Goal: Navigation & Orientation: Find specific page/section

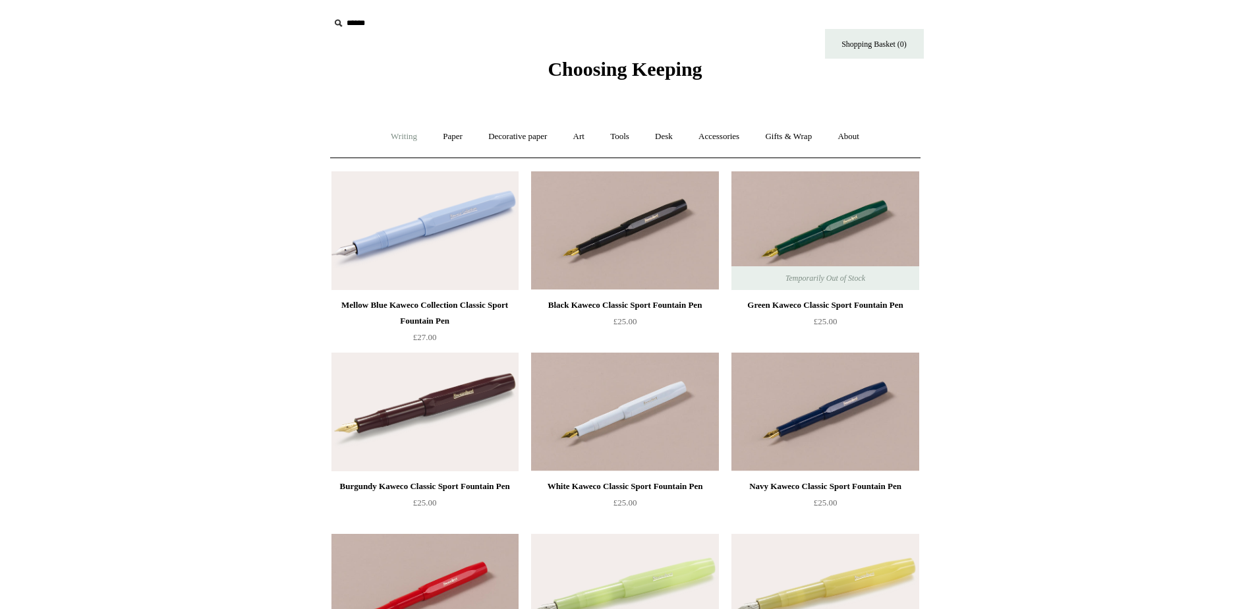
click at [407, 134] on link "Writing +" at bounding box center [404, 136] width 50 height 35
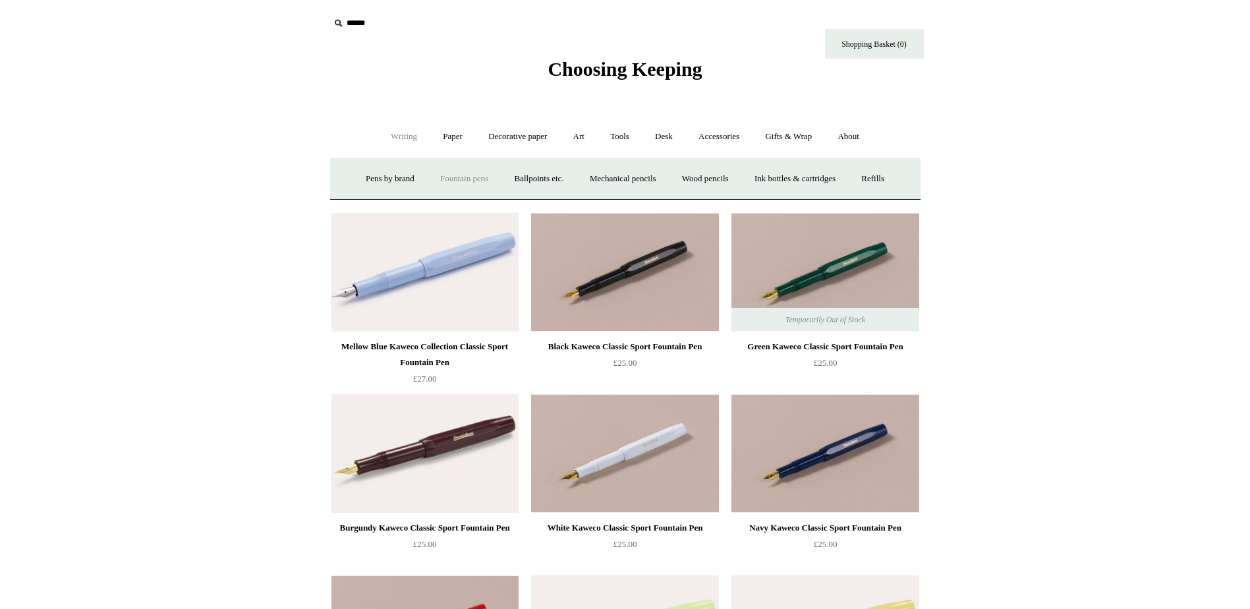
click at [480, 180] on link "Fountain pens +" at bounding box center [464, 178] width 72 height 35
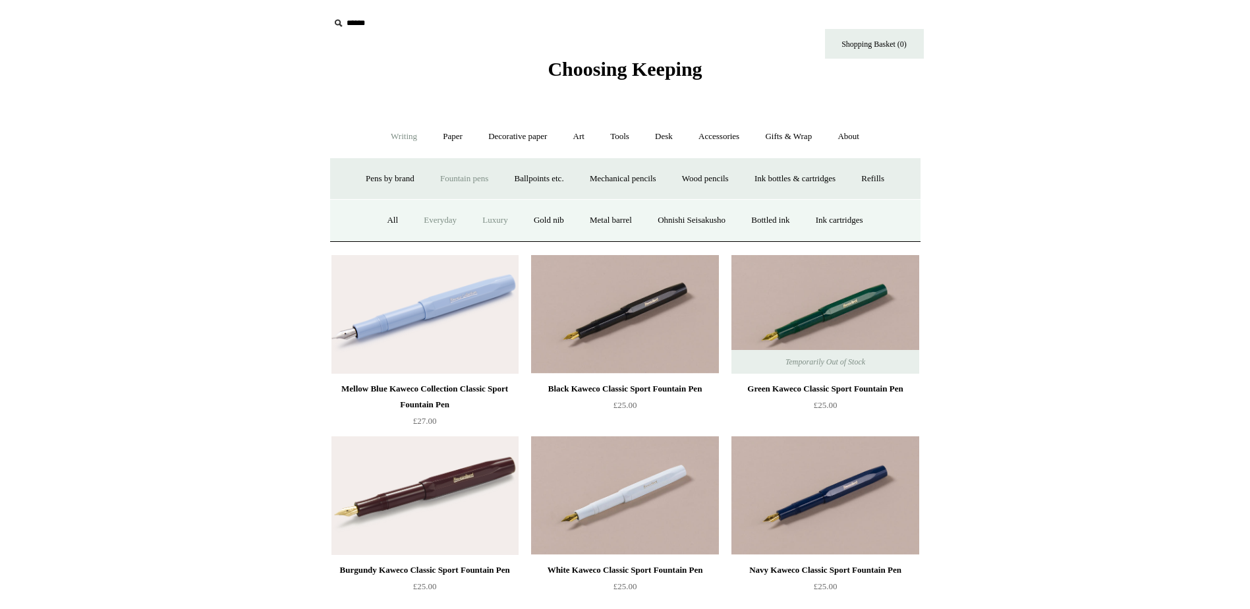
click at [490, 221] on link "Luxury" at bounding box center [494, 220] width 49 height 35
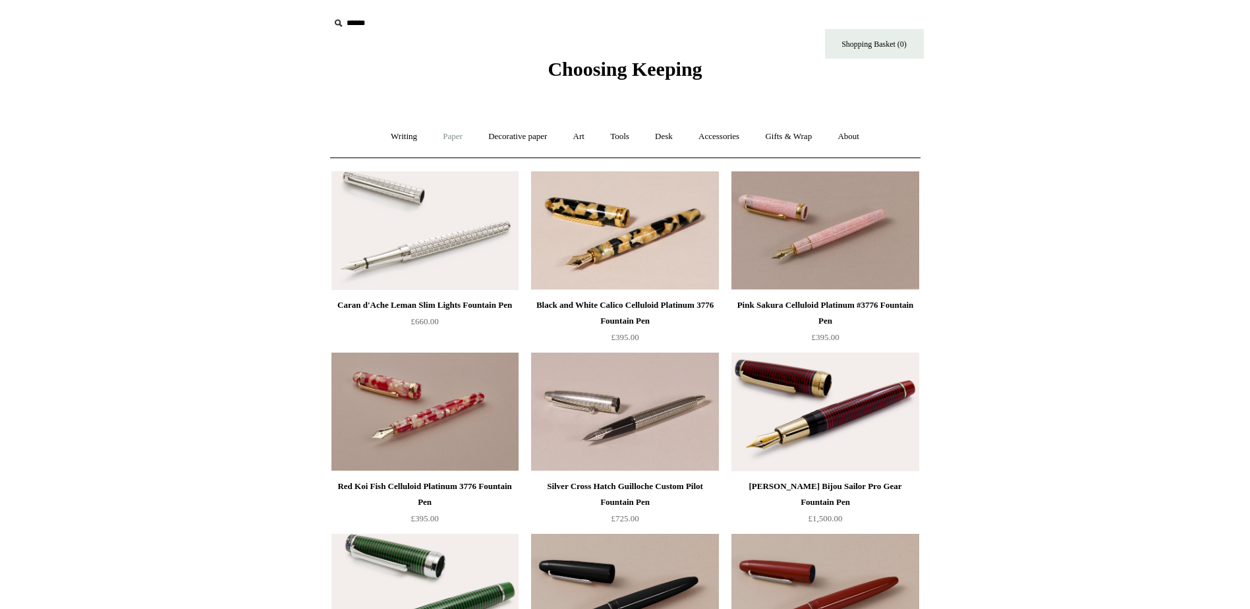
click at [443, 136] on link "Paper +" at bounding box center [452, 136] width 43 height 35
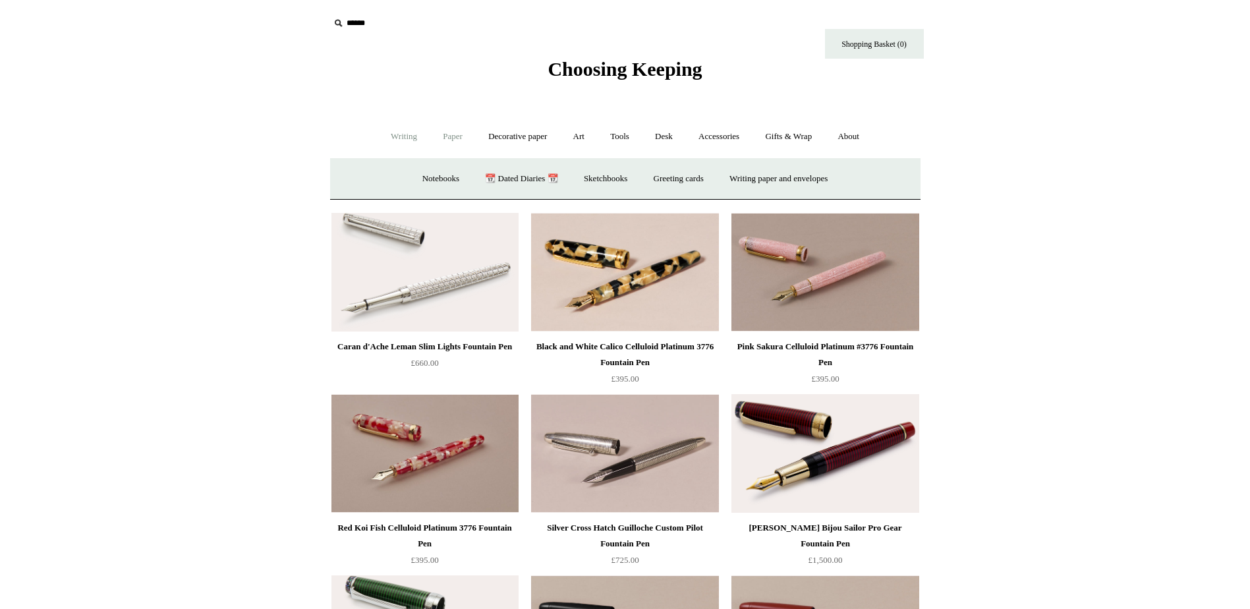
click at [408, 142] on link "Writing +" at bounding box center [404, 136] width 50 height 35
click at [457, 181] on link "Fountain pens +" at bounding box center [464, 178] width 72 height 35
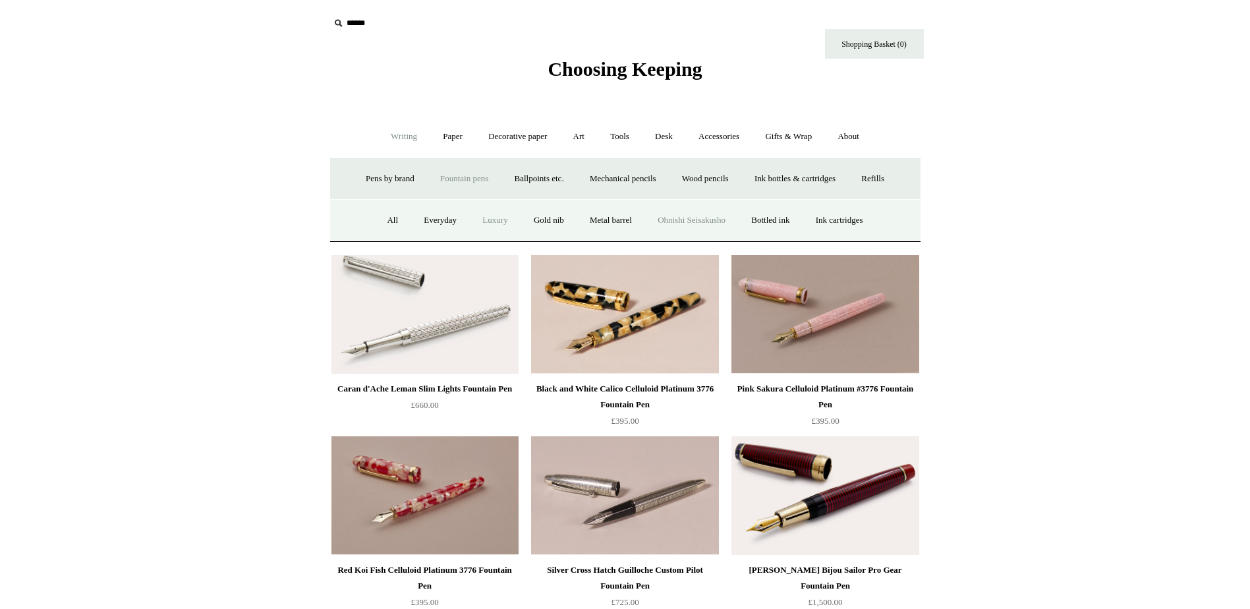
click at [685, 215] on link "Ohnishi Seisakusho" at bounding box center [692, 220] width 92 height 35
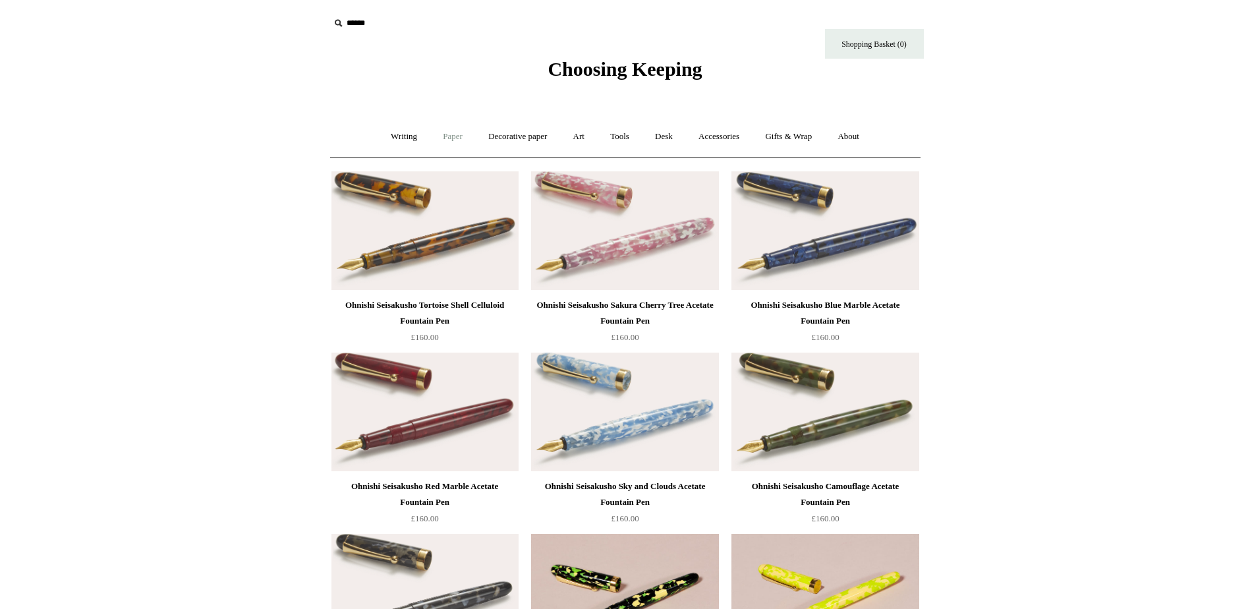
click at [449, 134] on link "Paper +" at bounding box center [452, 136] width 43 height 35
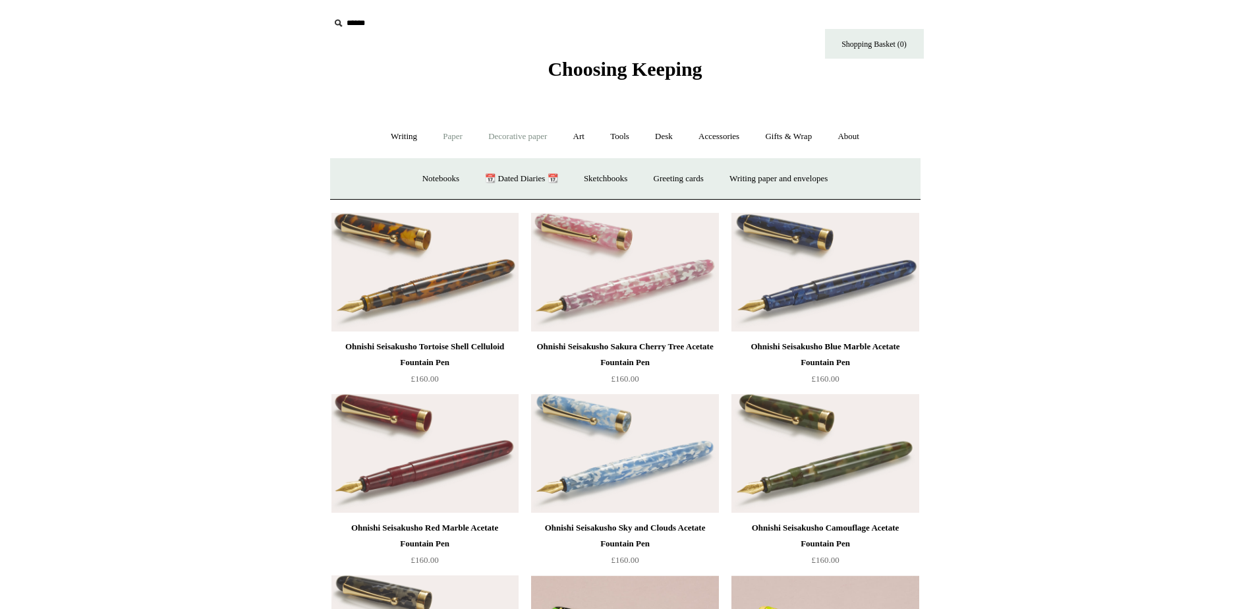
click at [492, 136] on link "Decorative paper +" at bounding box center [517, 136] width 82 height 35
click at [713, 177] on link "Japanese" at bounding box center [727, 178] width 54 height 35
